Goal: Communication & Community: Answer question/provide support

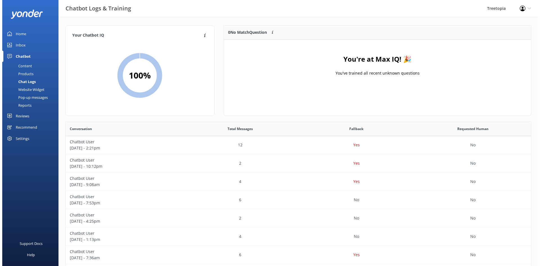
scroll to position [193, 461]
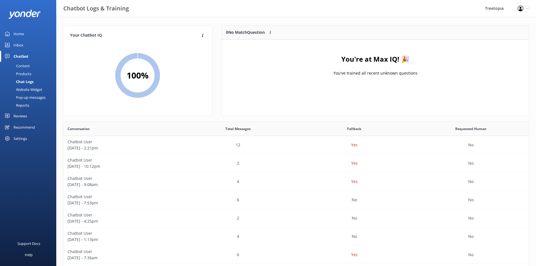
click at [18, 48] on div "Inbox" at bounding box center [19, 44] width 10 height 11
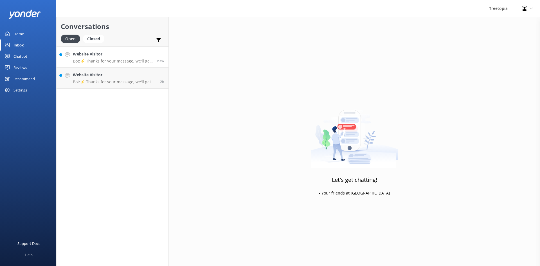
click at [117, 62] on p "Bot: ⚡ Thanks for your message, we'll get back to you as soon as we can. You're…" at bounding box center [113, 61] width 80 height 5
